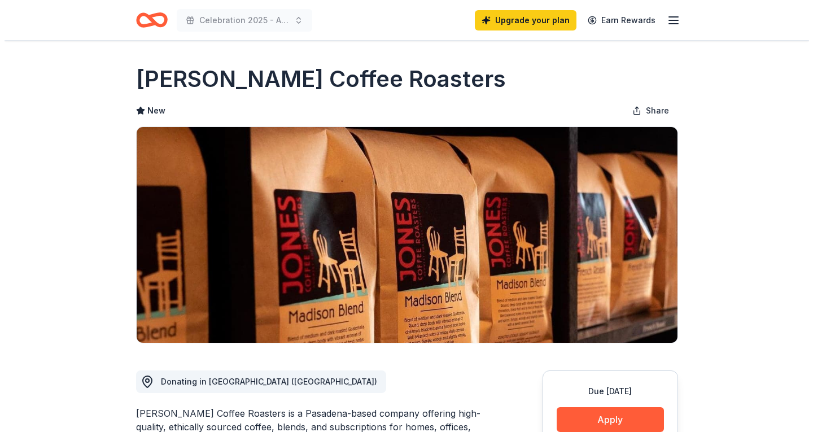
scroll to position [113, 0]
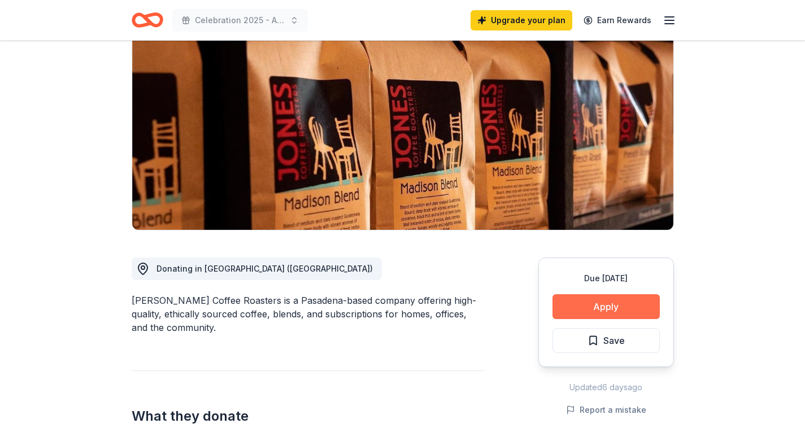
click at [625, 314] on button "Apply" at bounding box center [605, 306] width 107 height 25
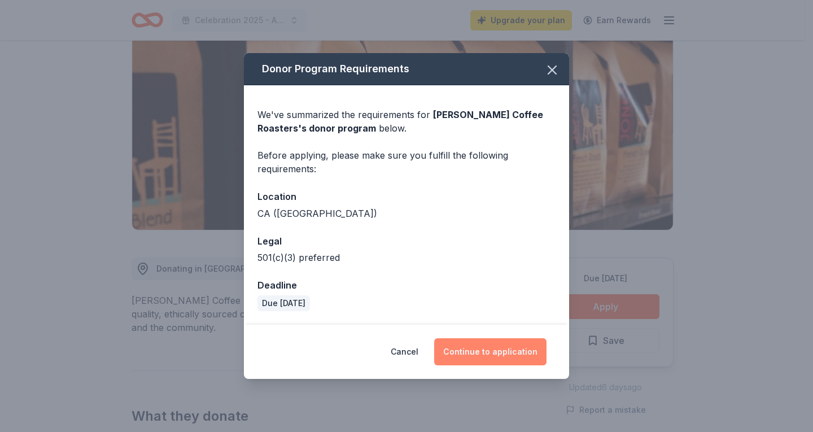
click at [522, 349] on button "Continue to application" at bounding box center [490, 351] width 112 height 27
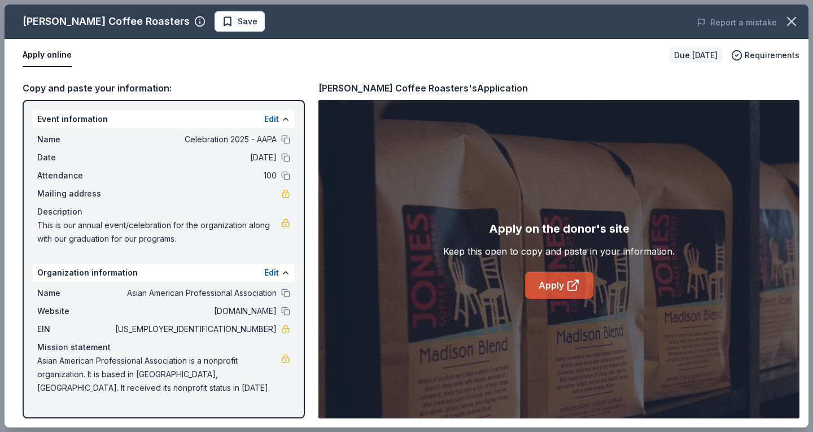
click at [555, 289] on link "Apply" at bounding box center [559, 285] width 68 height 27
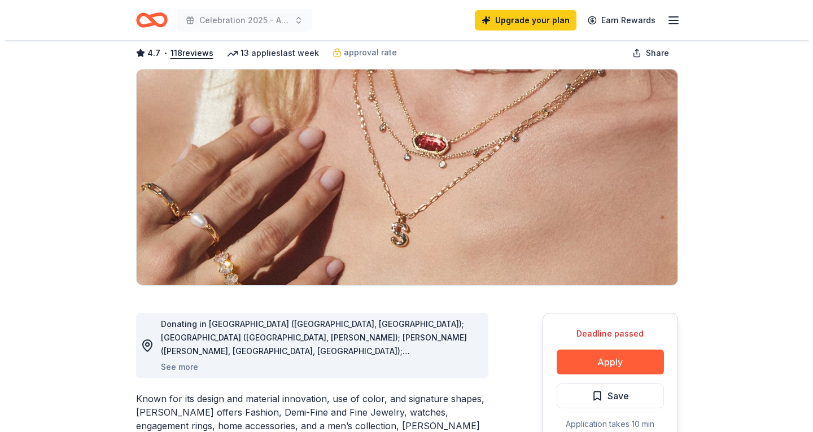
scroll to position [113, 0]
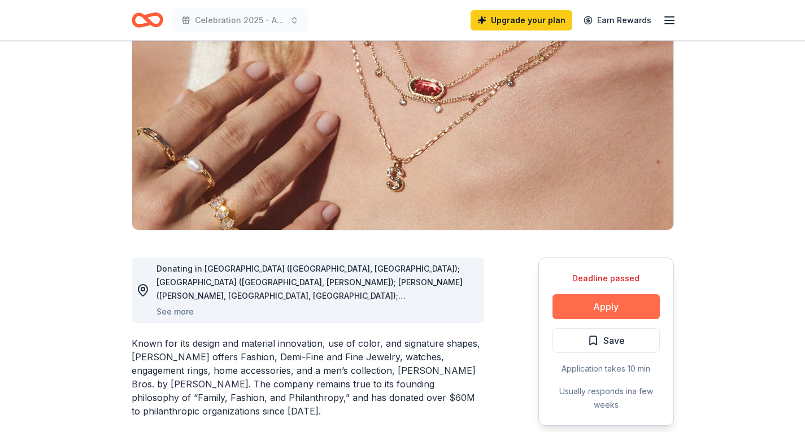
click at [614, 319] on button "Apply" at bounding box center [605, 306] width 107 height 25
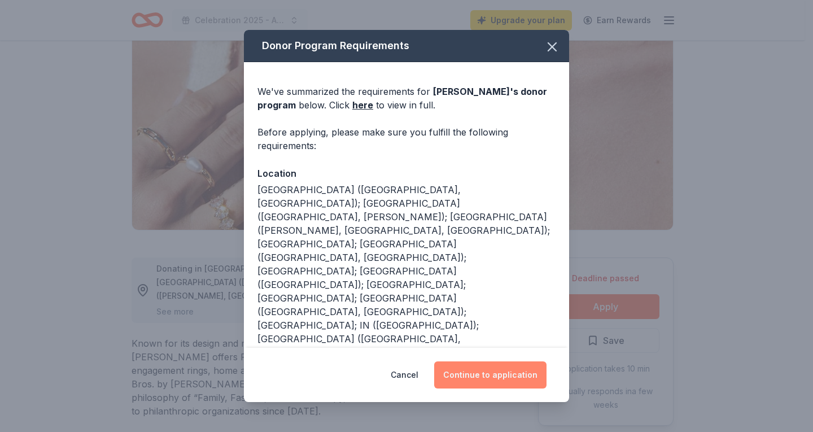
click at [513, 374] on button "Continue to application" at bounding box center [490, 375] width 112 height 27
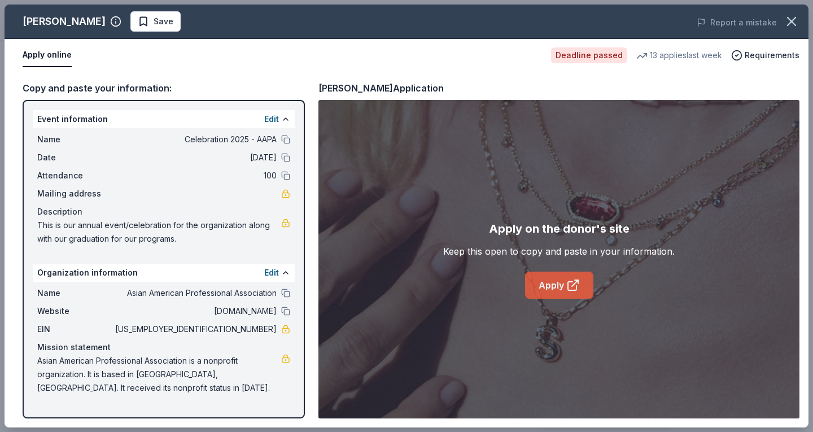
click at [551, 293] on link "Apply" at bounding box center [559, 285] width 68 height 27
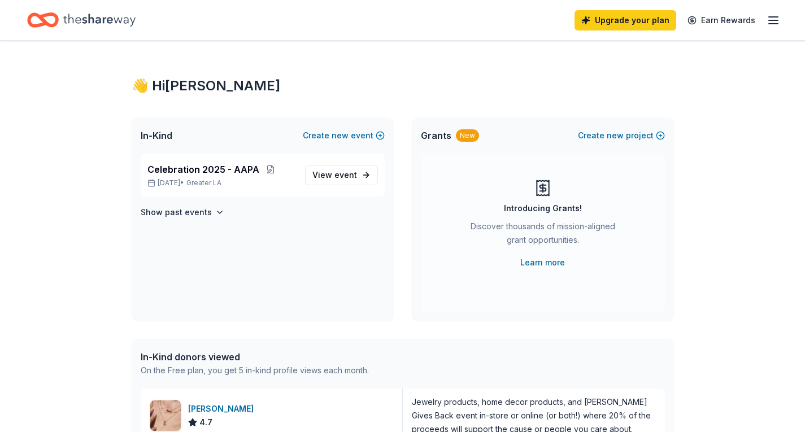
click at [151, 76] on div "👋 Hi Stacy In-Kind Create new event Celebration 2025 - AAPA Sep 28, 2025 • Grea…" at bounding box center [403, 435] width 578 height 789
click at [146, 86] on div "👋 Hi Stacy" at bounding box center [403, 86] width 542 height 18
click at [171, 133] on span "In-Kind" at bounding box center [157, 136] width 32 height 14
click at [321, 178] on span "View event" at bounding box center [334, 175] width 45 height 14
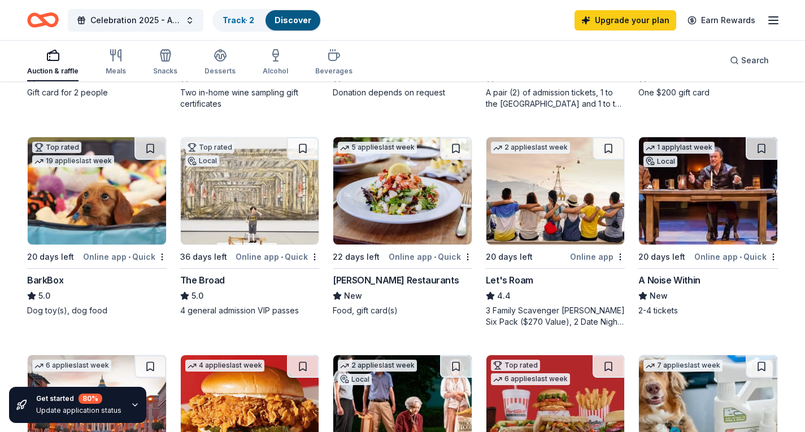
scroll to position [282, 0]
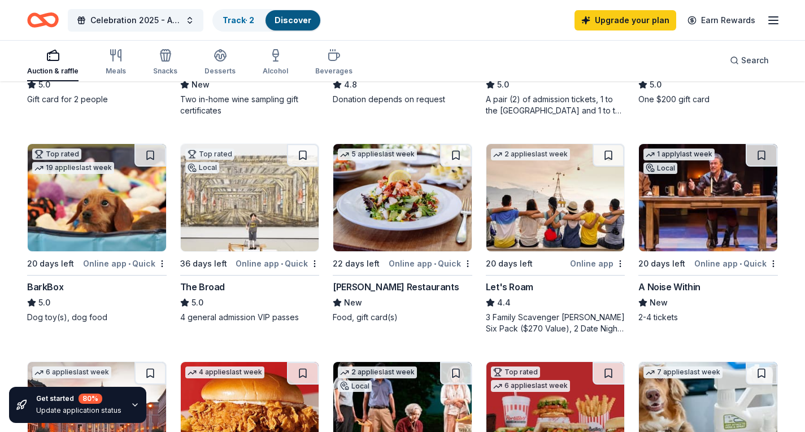
click at [691, 230] on img at bounding box center [708, 197] width 138 height 107
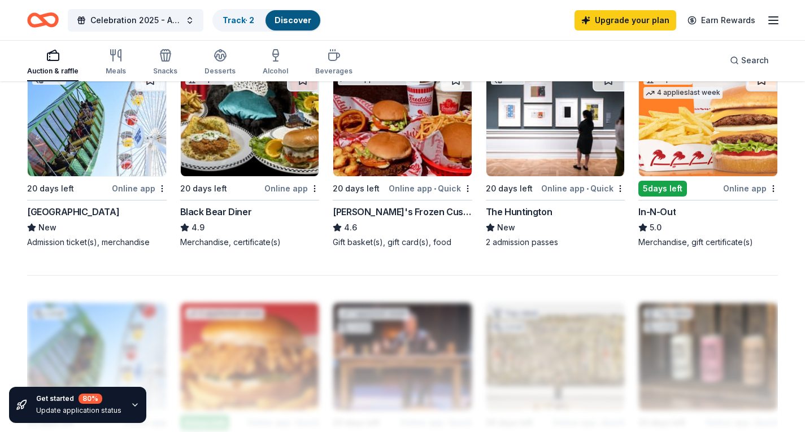
scroll to position [678, 0]
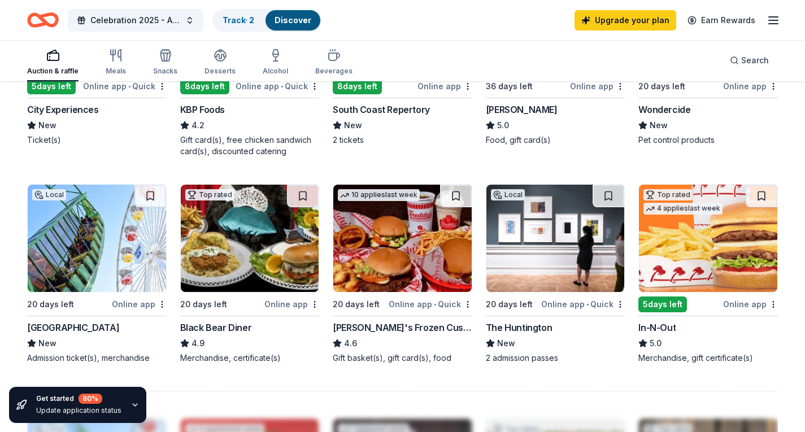
click at [703, 244] on img at bounding box center [708, 238] width 138 height 107
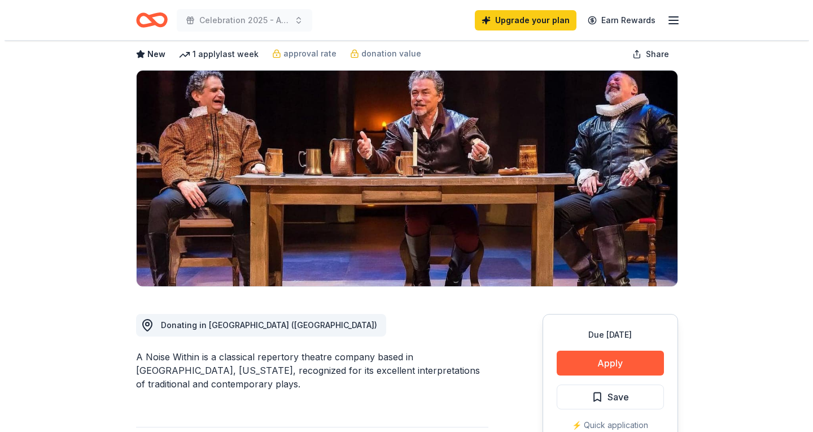
scroll to position [113, 0]
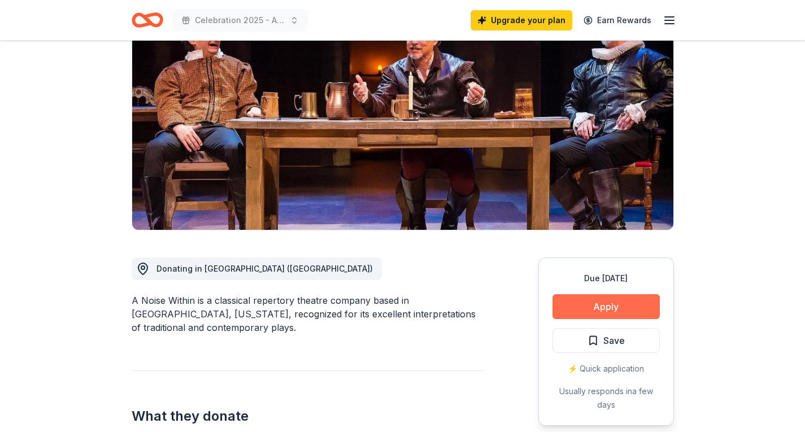
click at [600, 306] on button "Apply" at bounding box center [605, 306] width 107 height 25
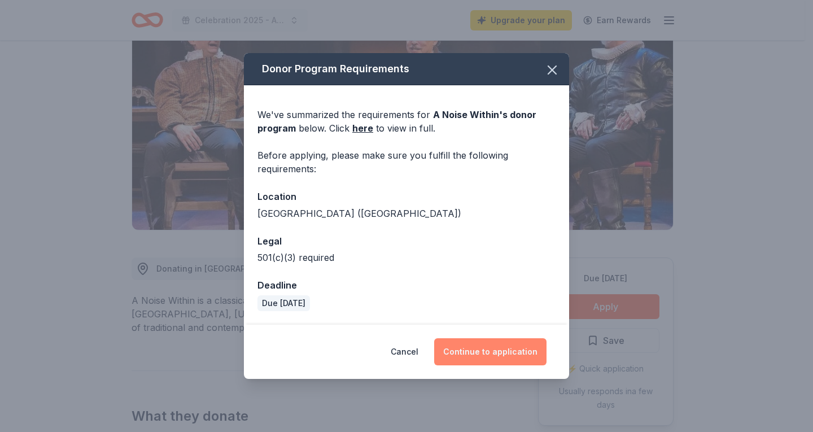
click at [525, 353] on button "Continue to application" at bounding box center [490, 351] width 112 height 27
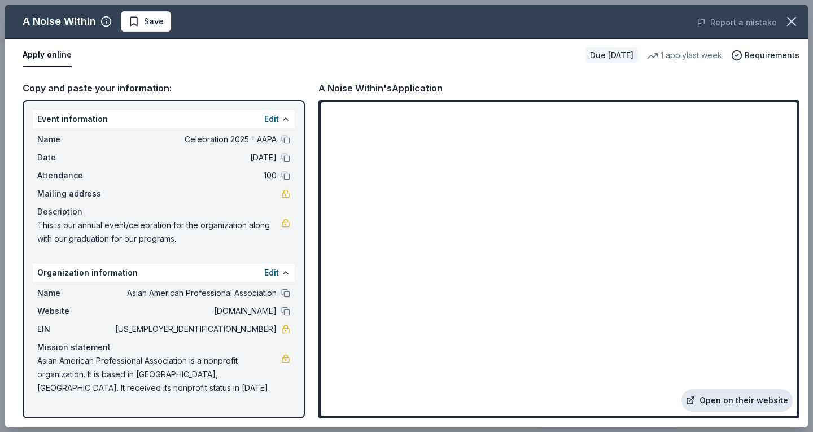
click at [756, 403] on link "Open on their website" at bounding box center [737, 400] width 111 height 23
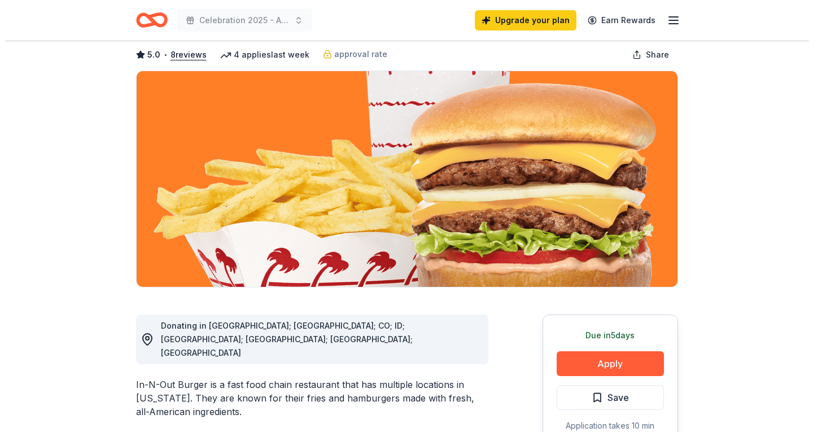
scroll to position [113, 0]
